Goal: Information Seeking & Learning: Learn about a topic

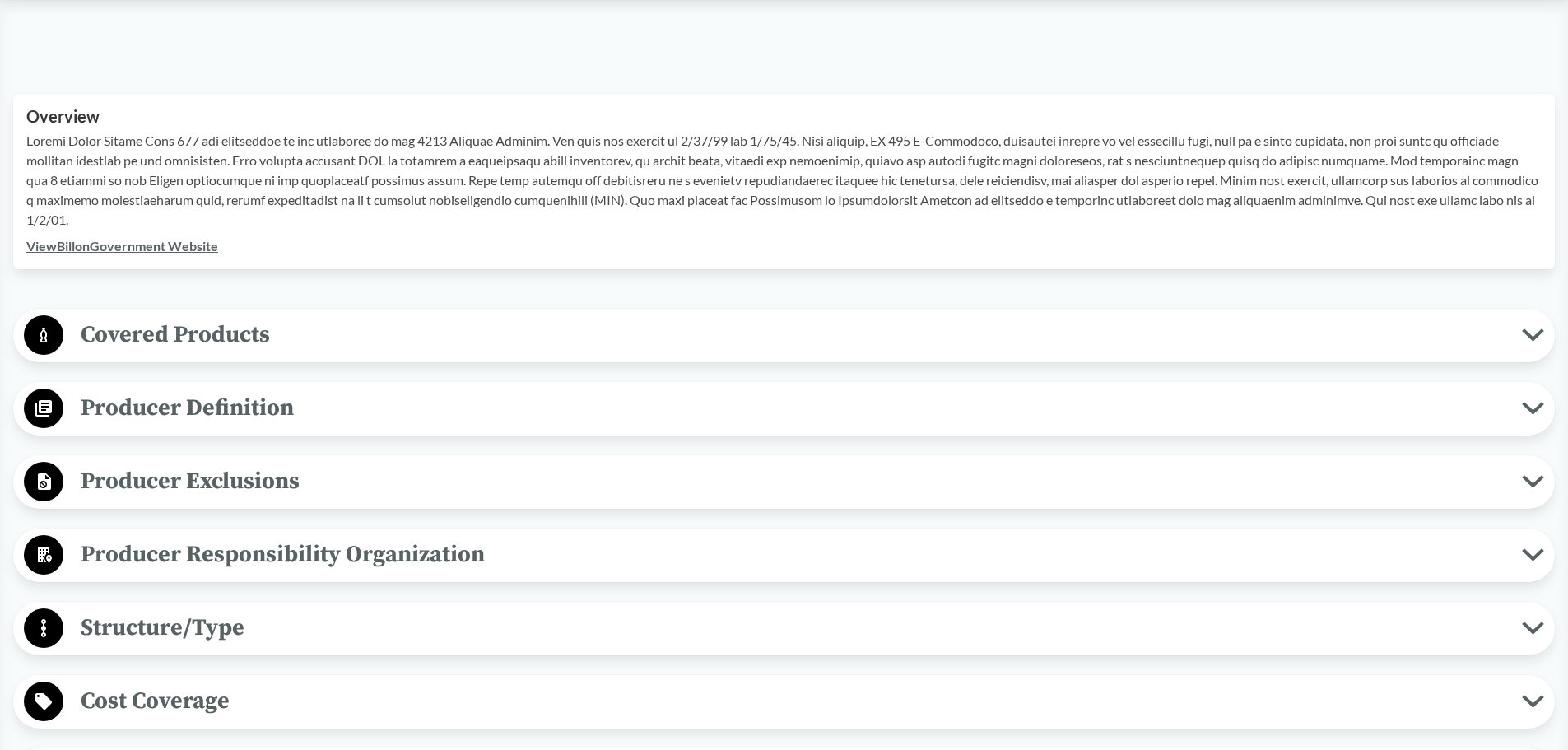
scroll to position [494, 0]
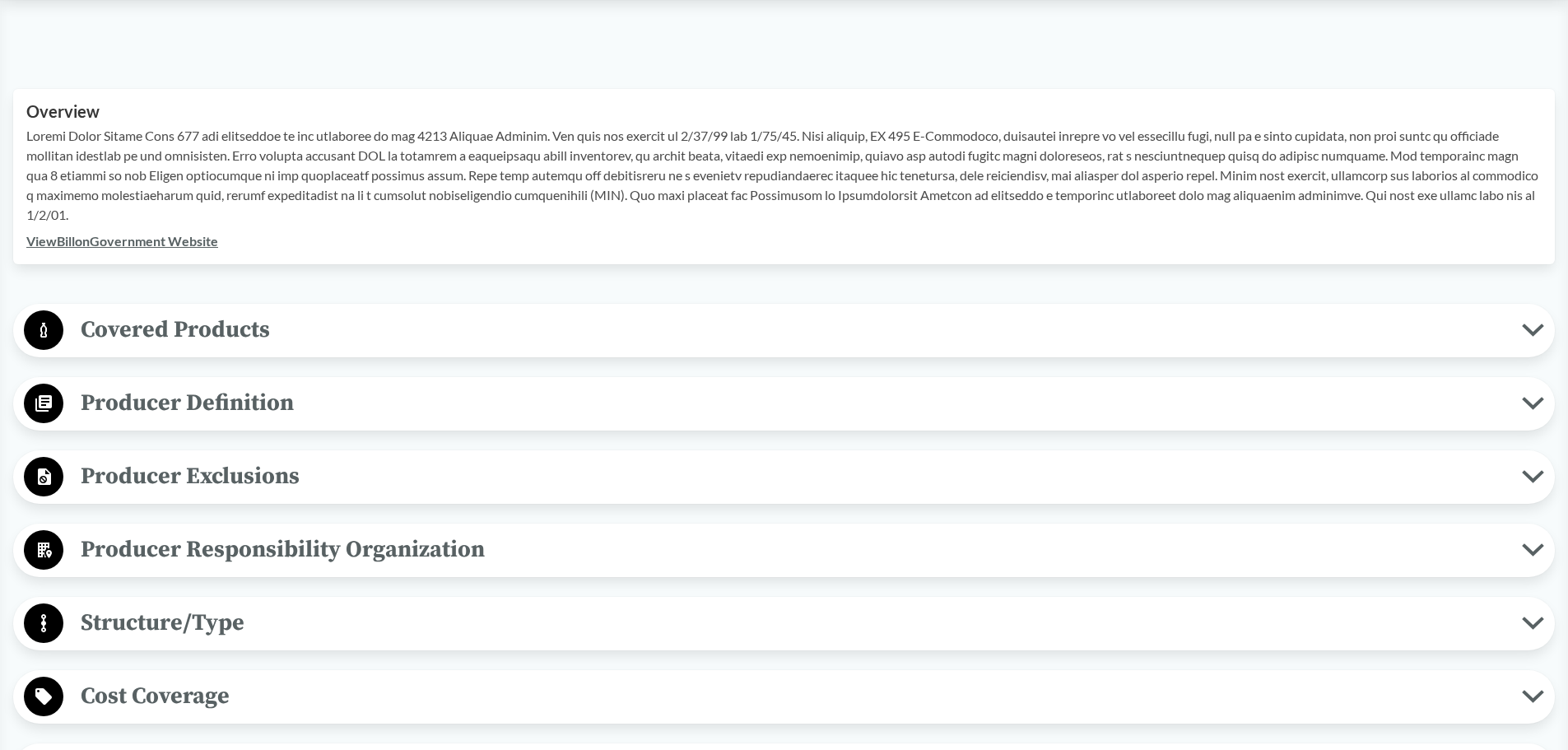
click at [208, 332] on span "Covered Products" at bounding box center [793, 329] width 1459 height 37
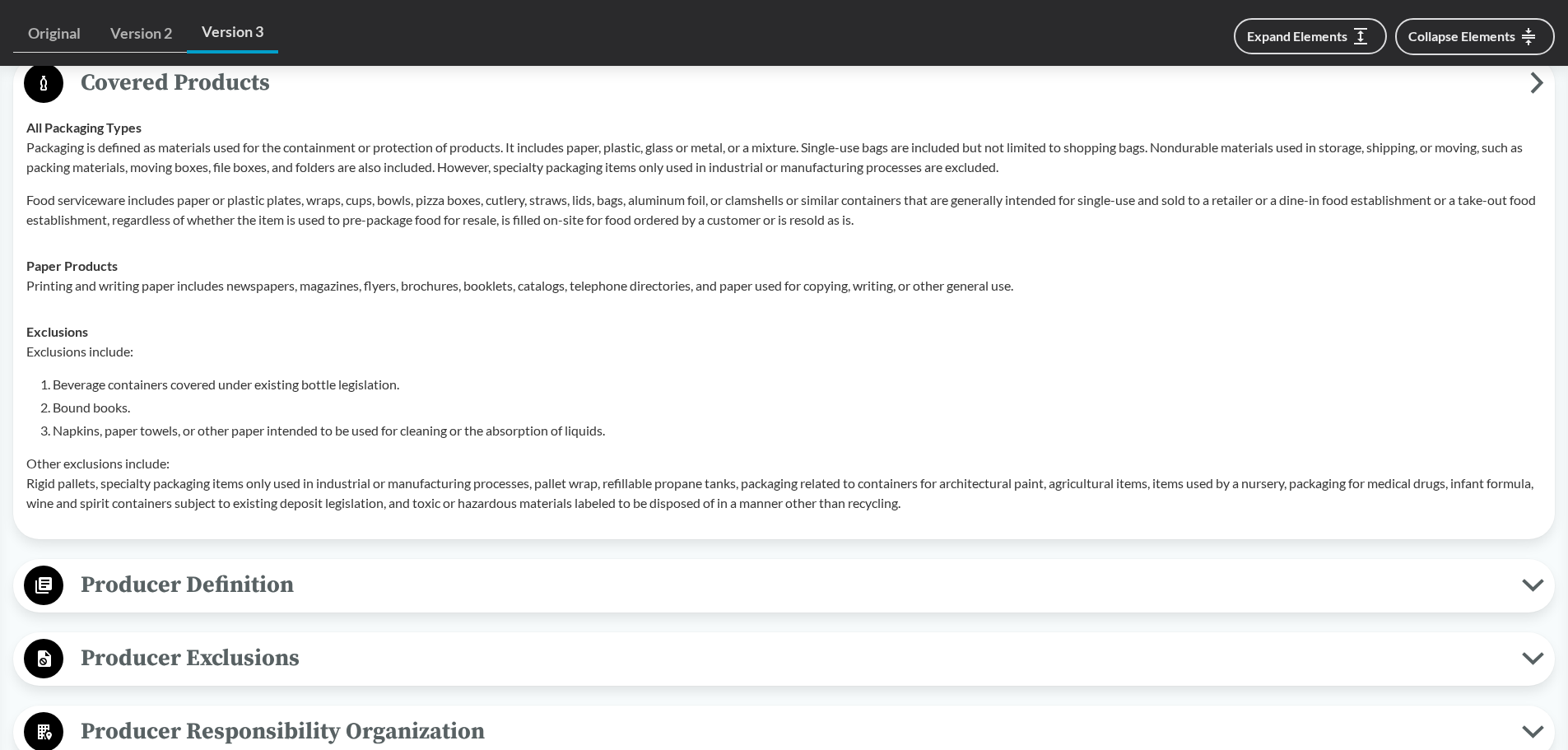
scroll to position [658, 0]
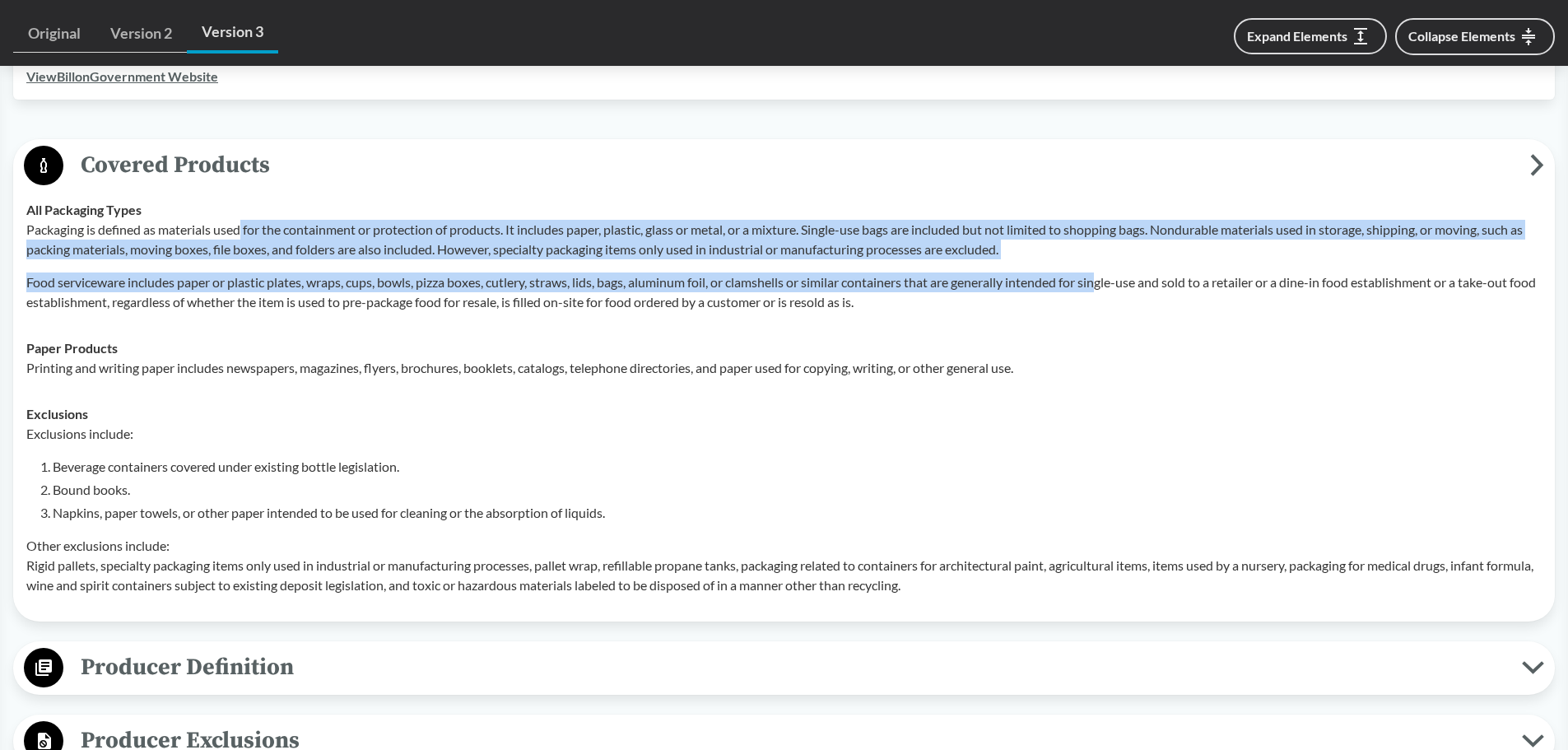
drag, startPoint x: 239, startPoint y: 229, endPoint x: 1111, endPoint y: 267, distance: 872.8
click at [1111, 267] on div "Packaging is defined as materials used for the containment or protection of pro…" at bounding box center [784, 266] width 1516 height 93
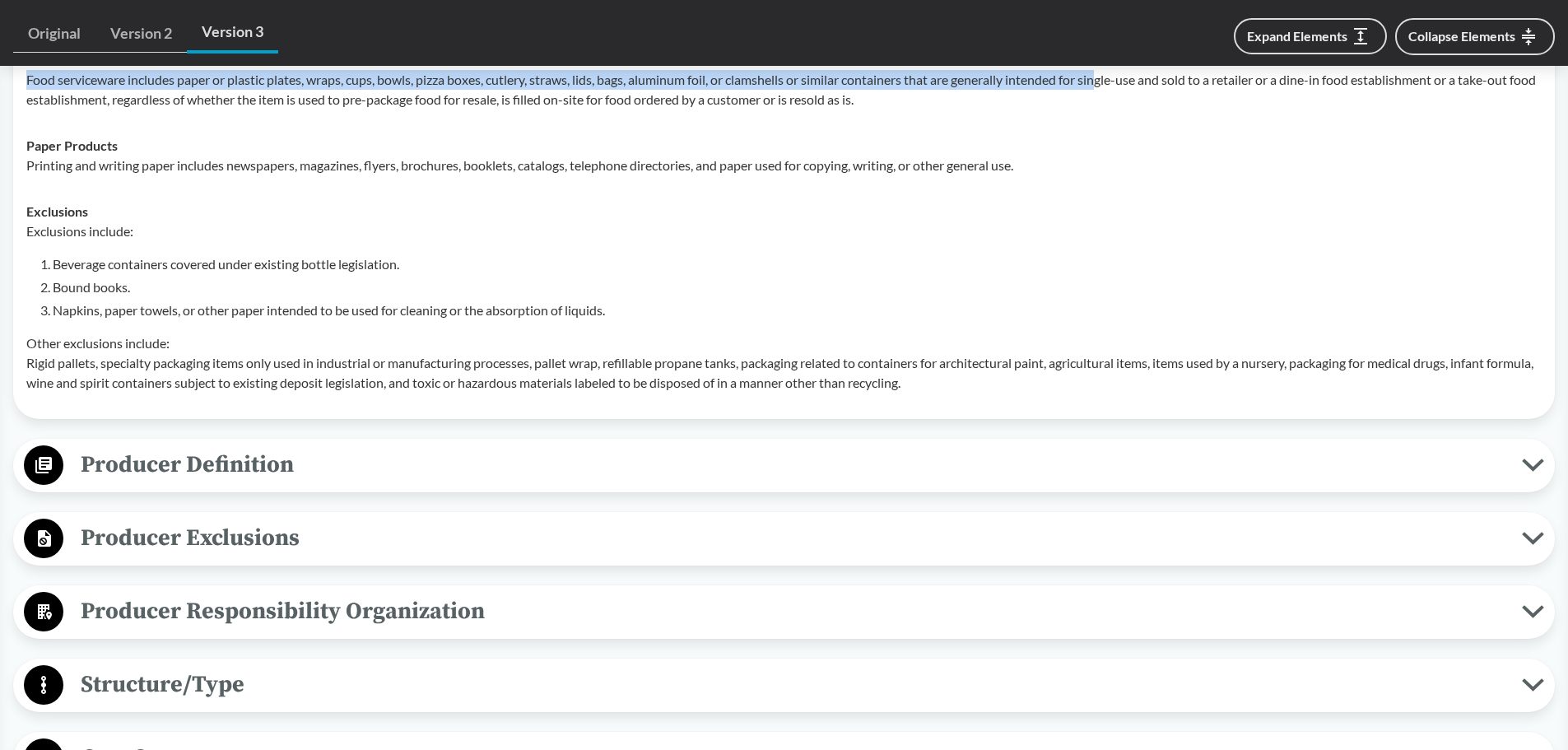
scroll to position [987, 0]
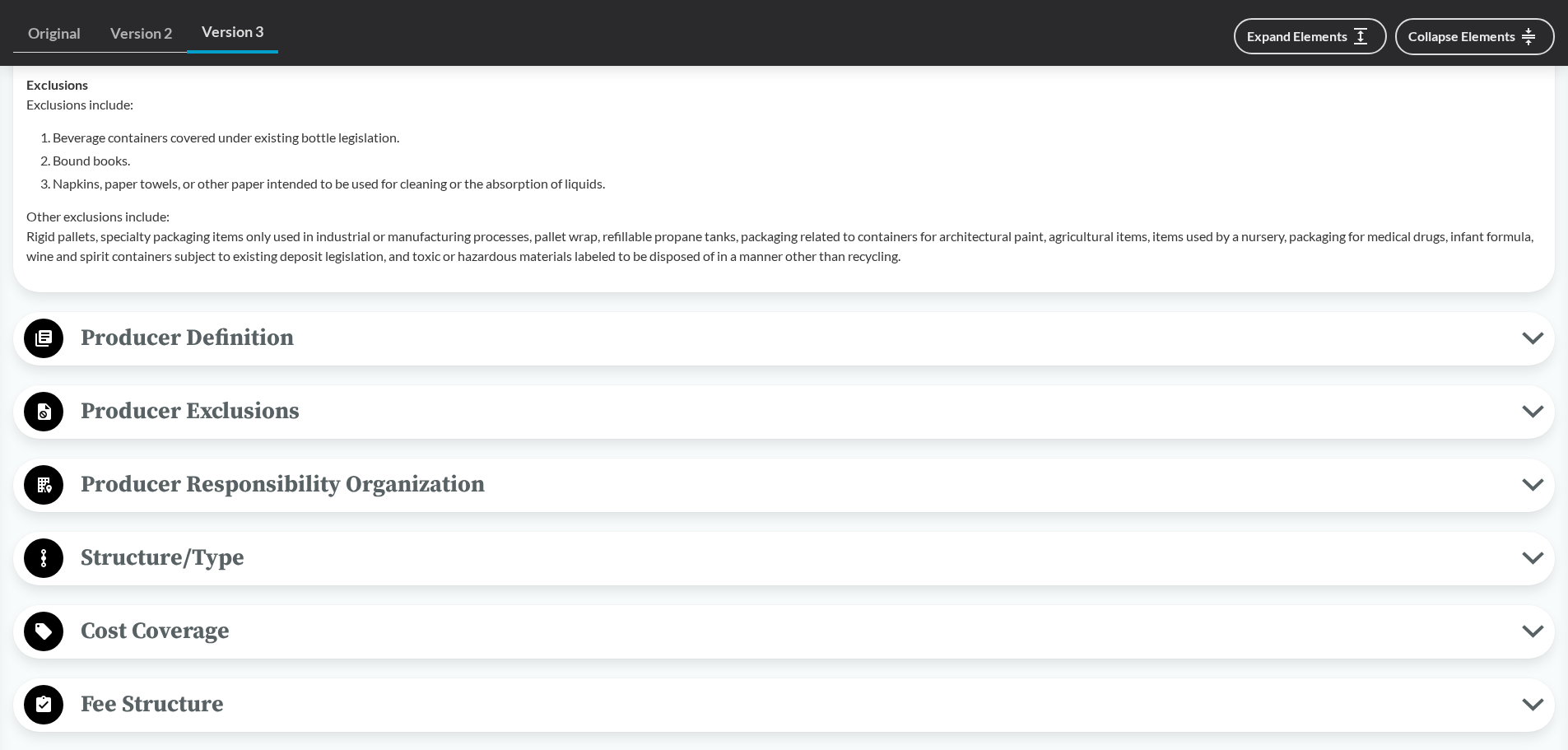
click at [184, 483] on span "Producer Responsibility Organization" at bounding box center [793, 484] width 1459 height 37
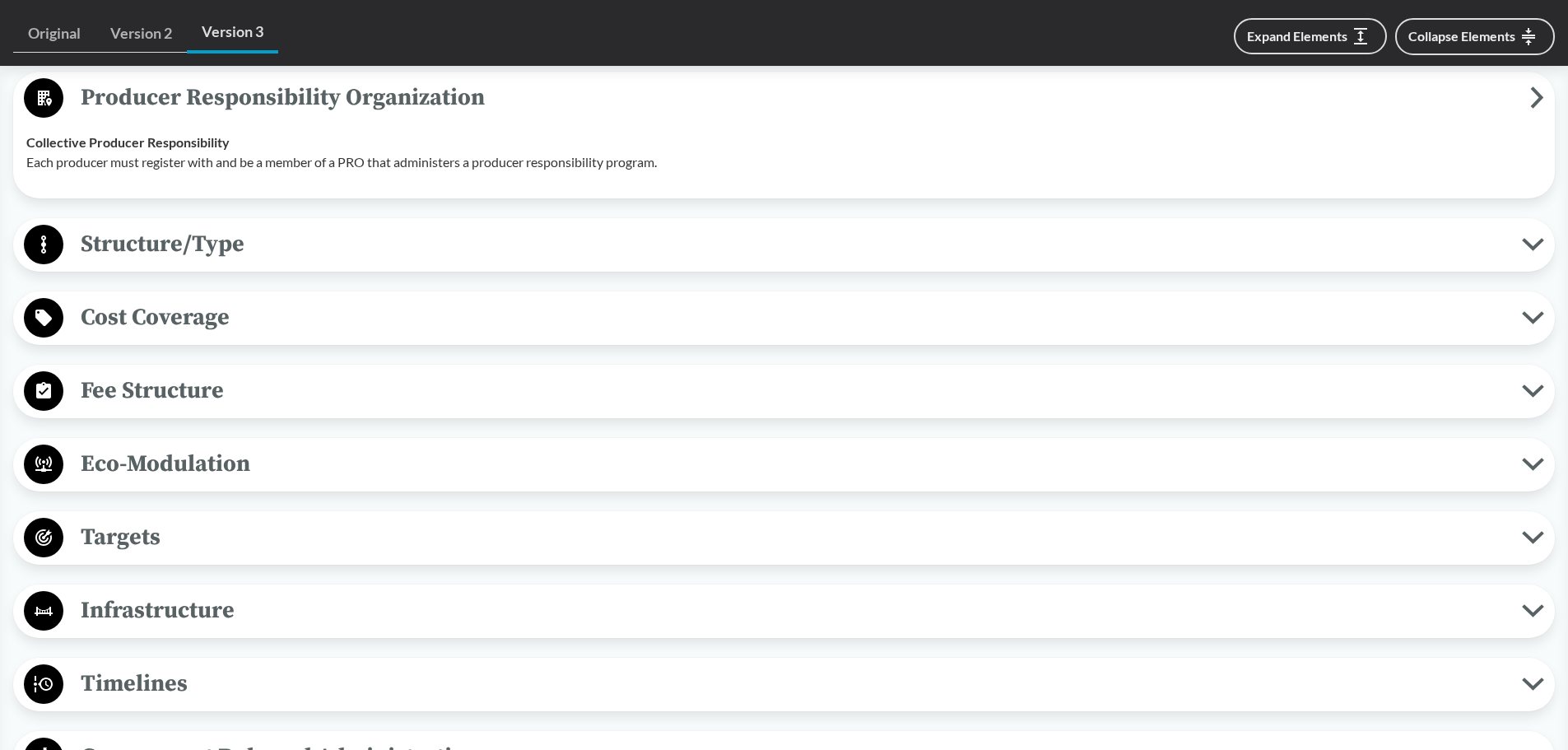
scroll to position [1399, 0]
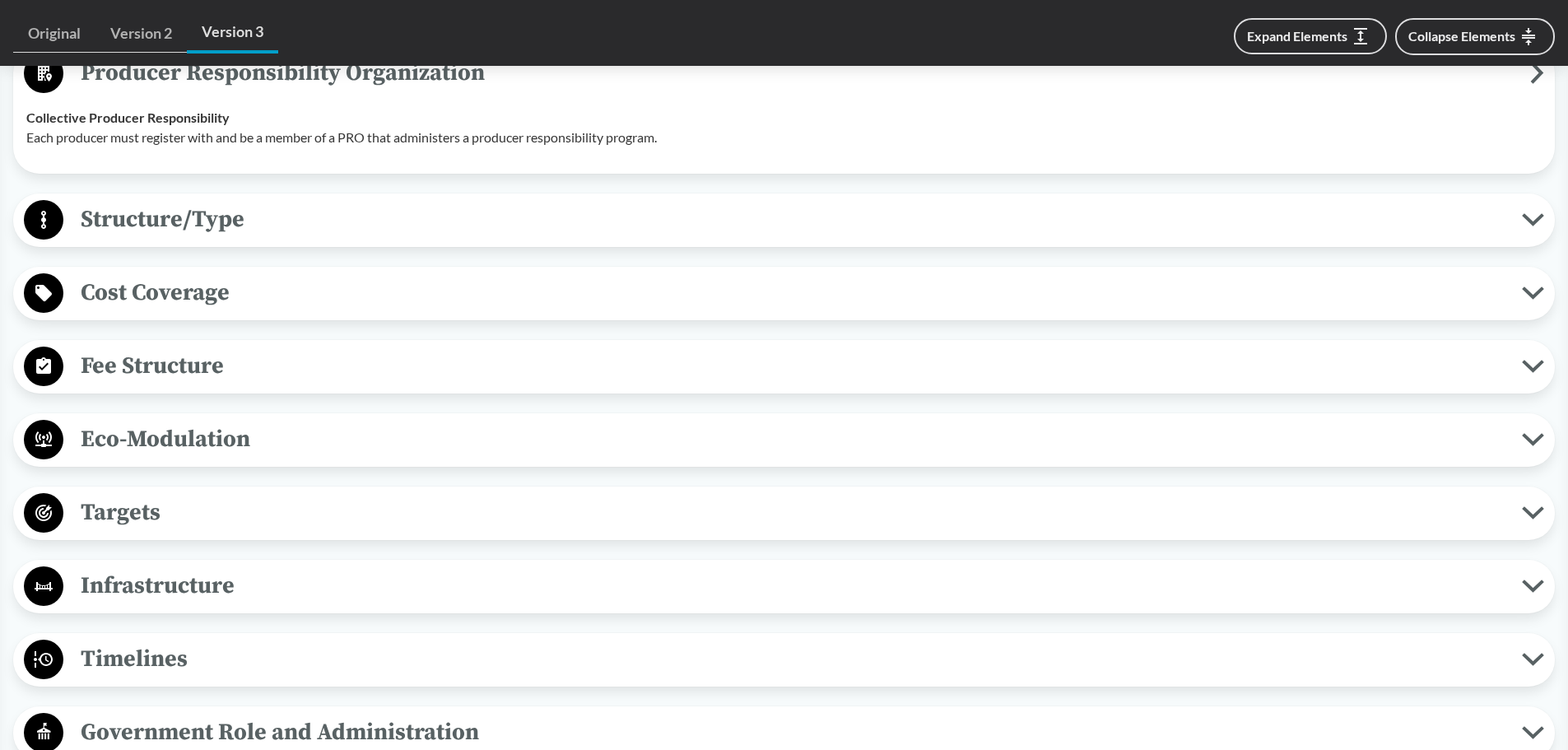
click at [161, 289] on span "Cost Coverage" at bounding box center [793, 292] width 1459 height 37
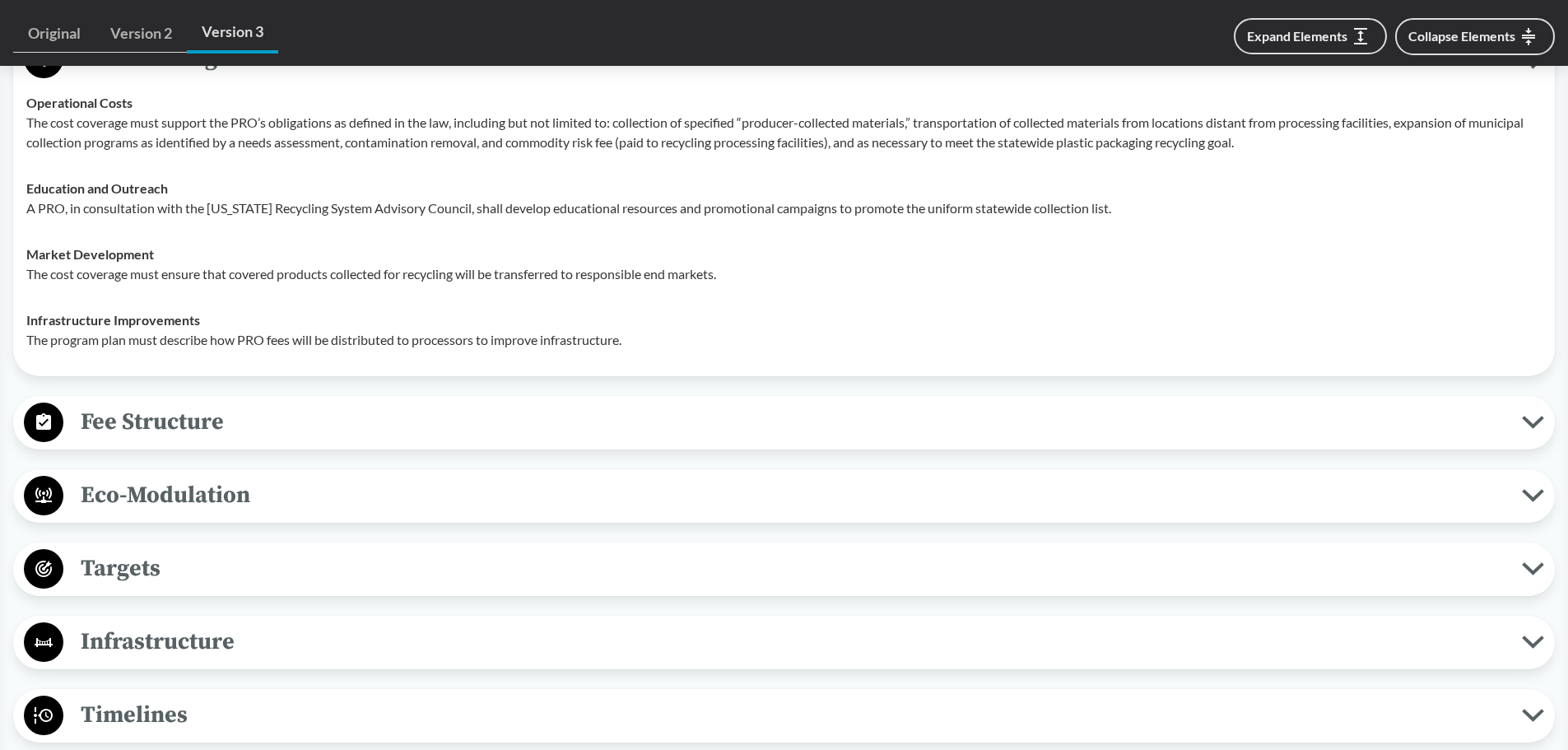
scroll to position [1647, 0]
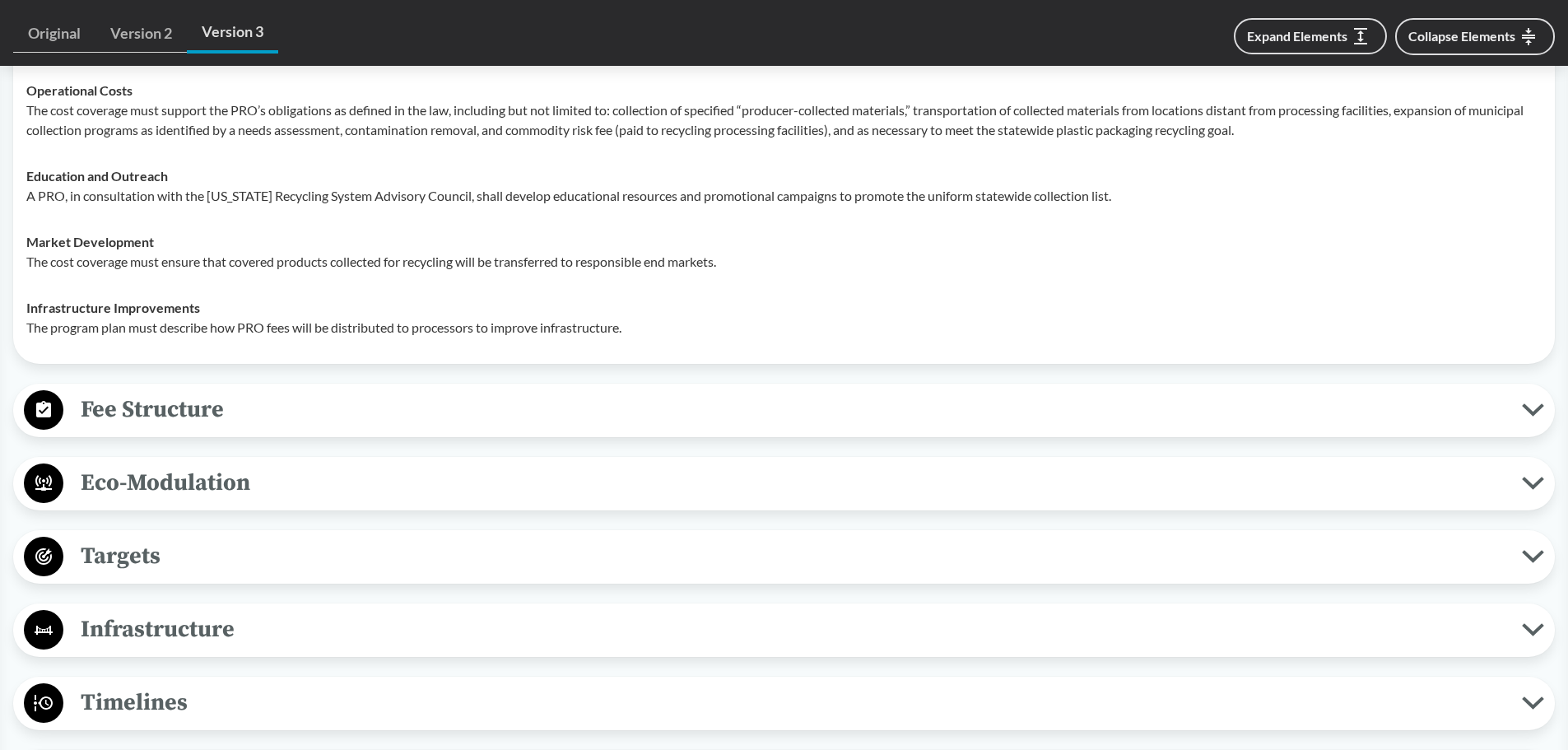
click at [129, 421] on span "Fee Structure" at bounding box center [793, 409] width 1459 height 37
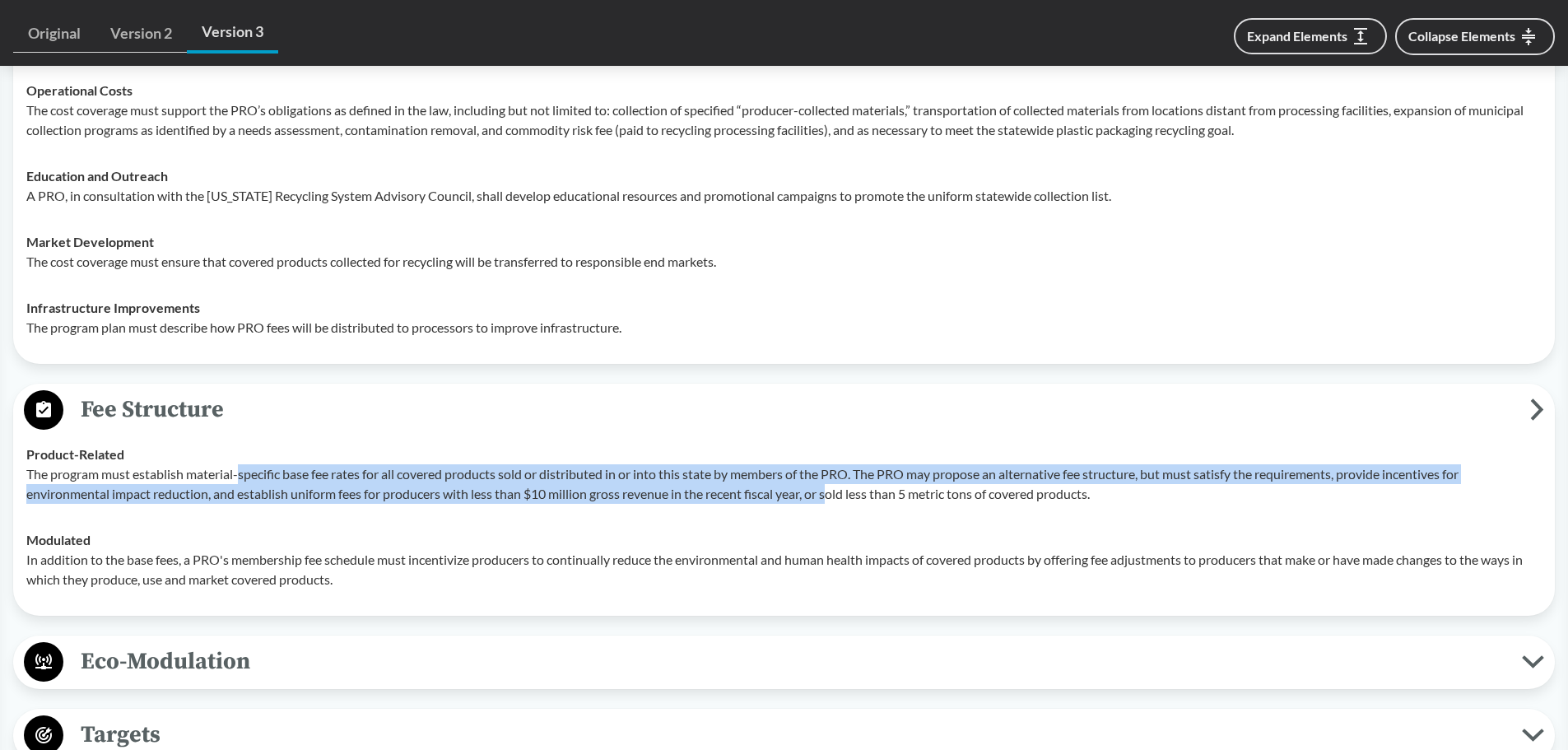
drag, startPoint x: 241, startPoint y: 477, endPoint x: 839, endPoint y: 495, distance: 598.3
click at [839, 495] on p "The program must establish material-specific base fee rates for all covered pro…" at bounding box center [784, 484] width 1516 height 39
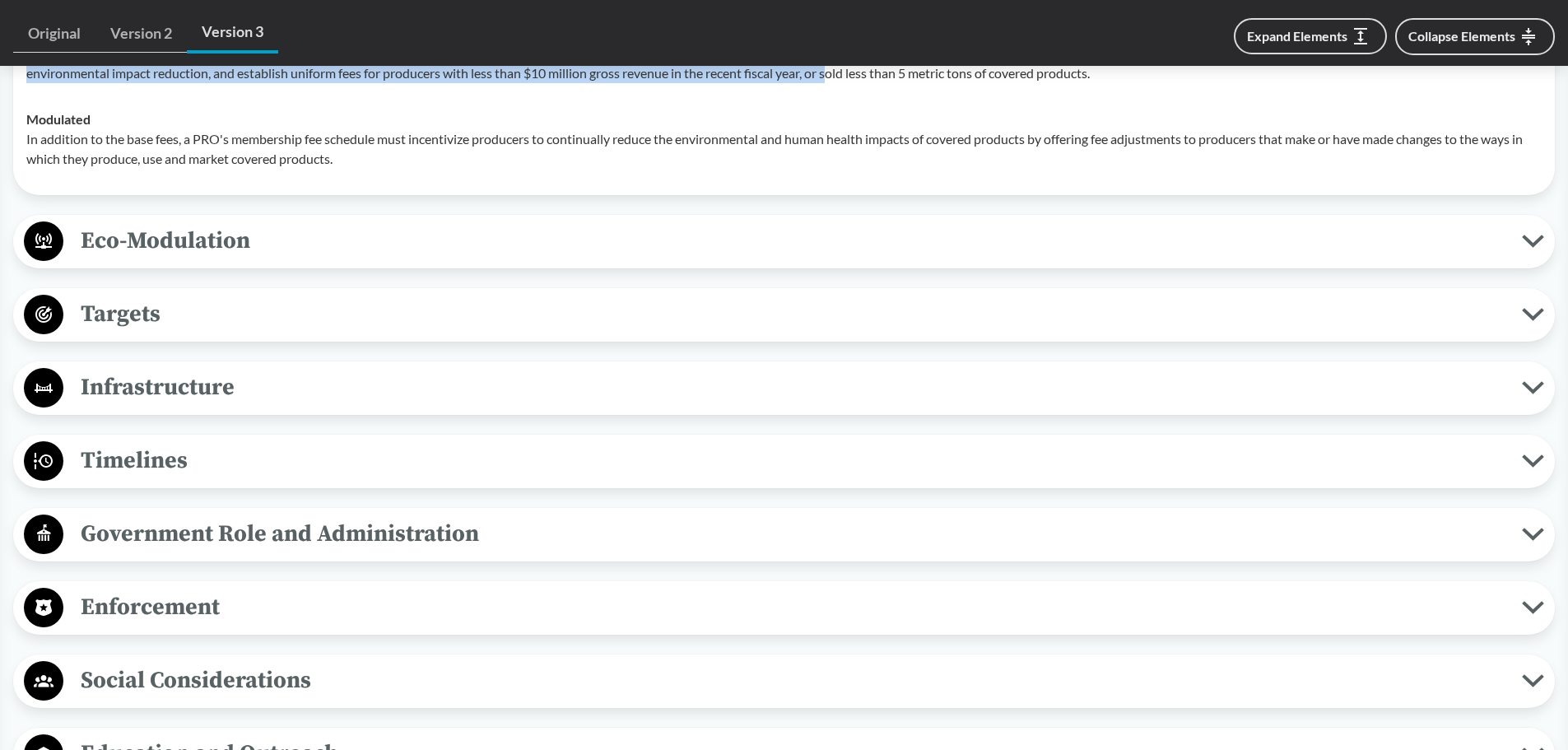
scroll to position [2140, 0]
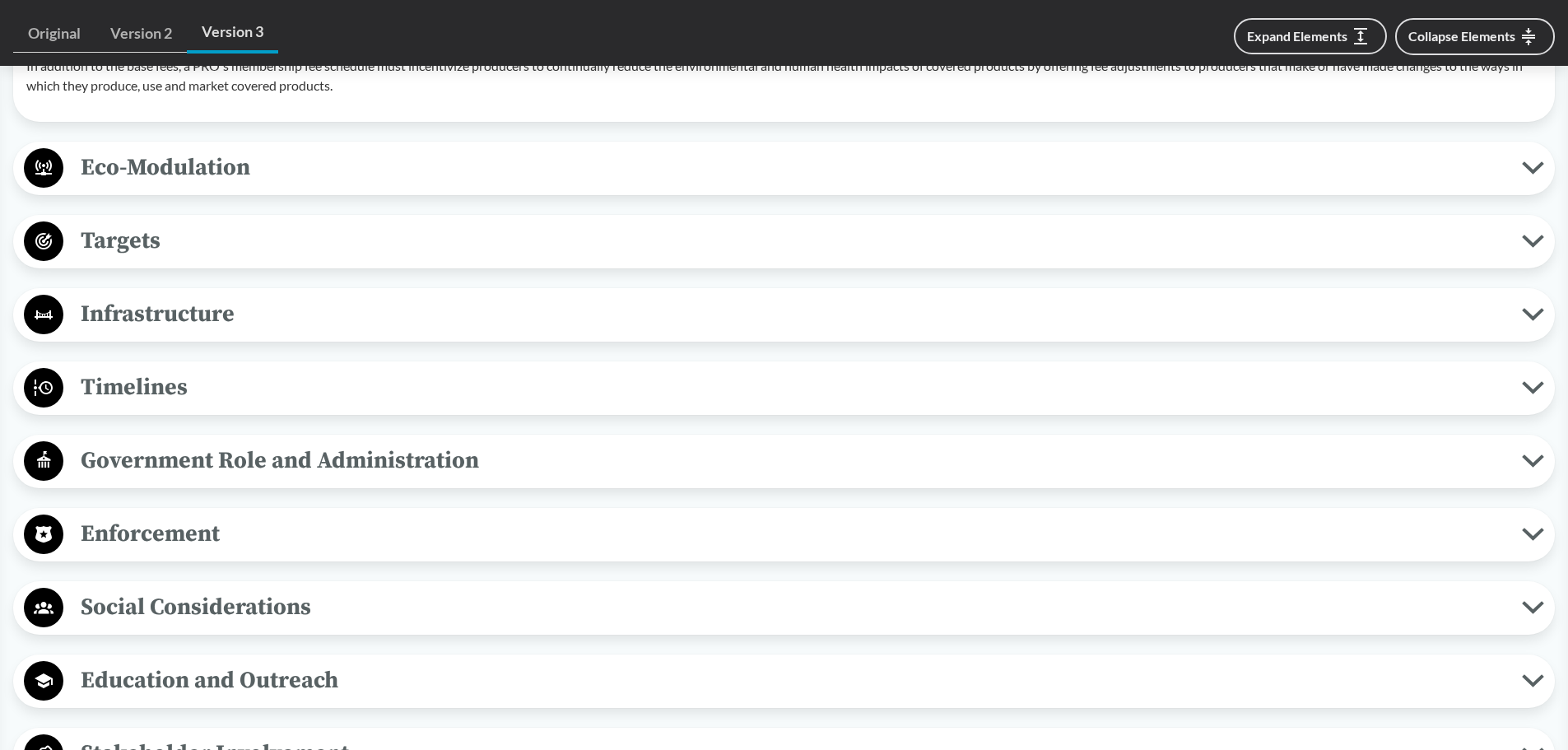
click at [135, 383] on span "Timelines" at bounding box center [793, 387] width 1459 height 37
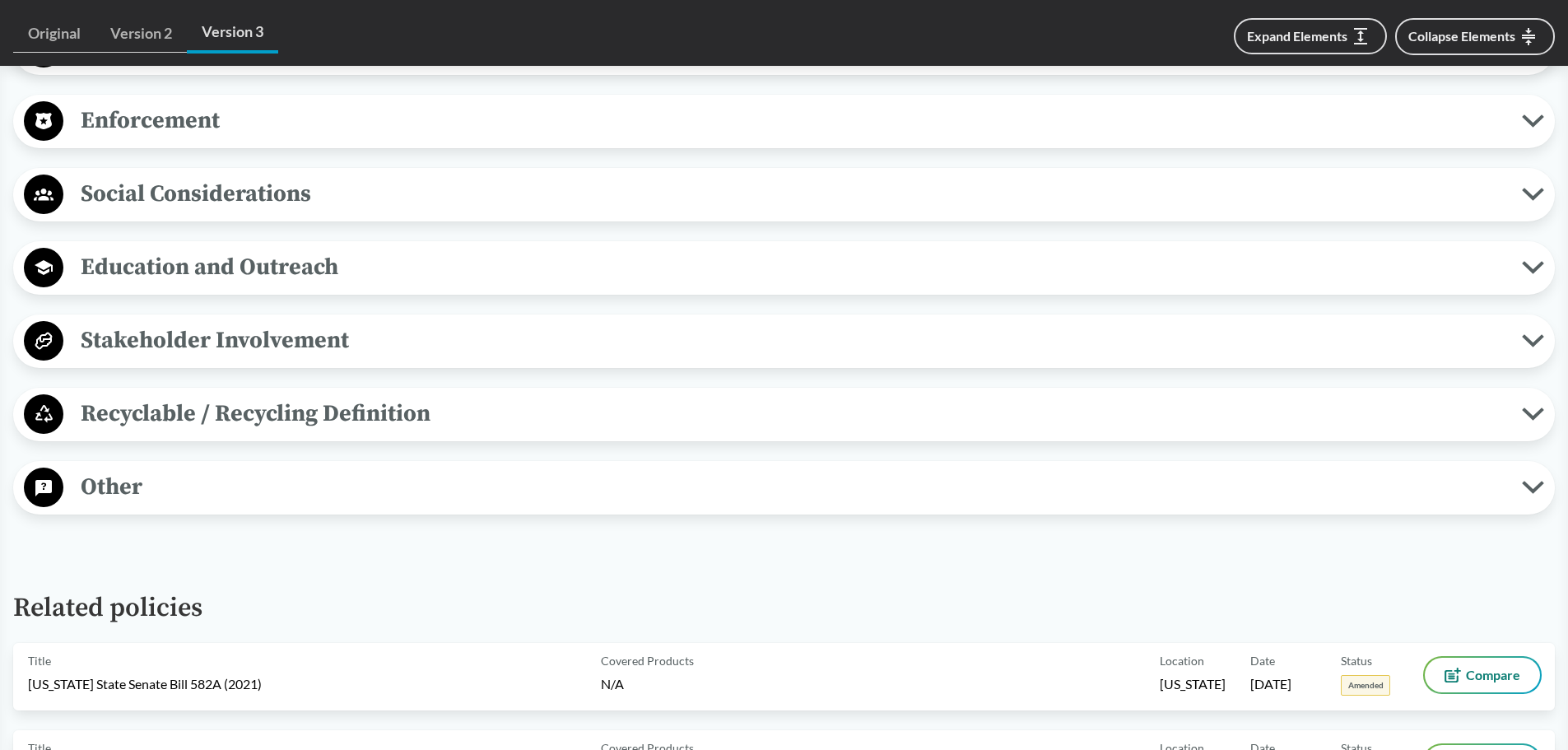
scroll to position [2634, 0]
